Goal: Task Accomplishment & Management: Manage account settings

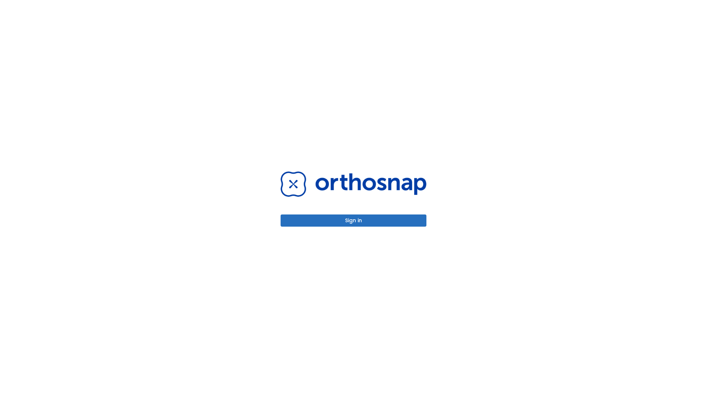
click at [353, 220] on button "Sign in" at bounding box center [354, 220] width 146 height 12
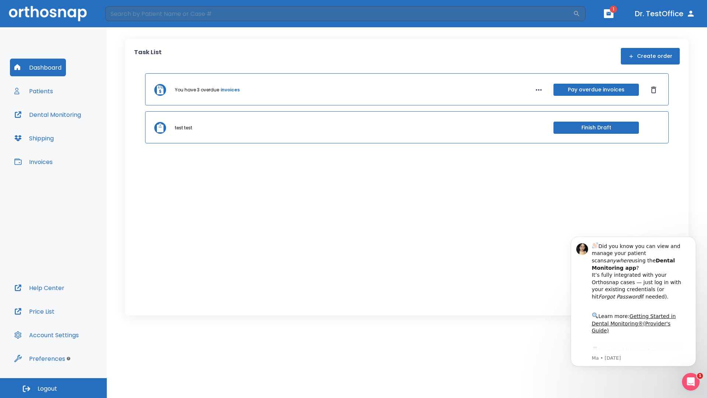
click at [53, 388] on span "Logout" at bounding box center [48, 388] width 20 height 8
